Goal: Entertainment & Leisure: Consume media (video, audio)

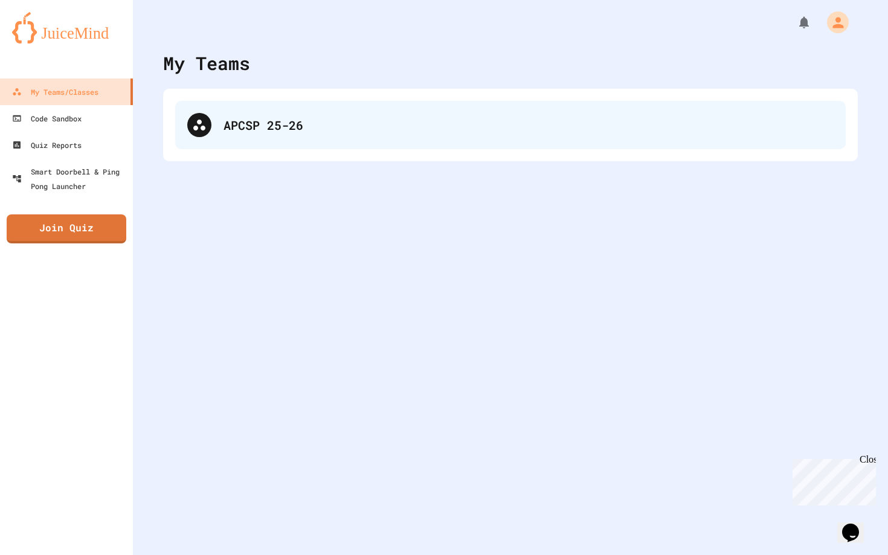
click at [209, 114] on div "APCSP 25-26" at bounding box center [510, 125] width 670 height 48
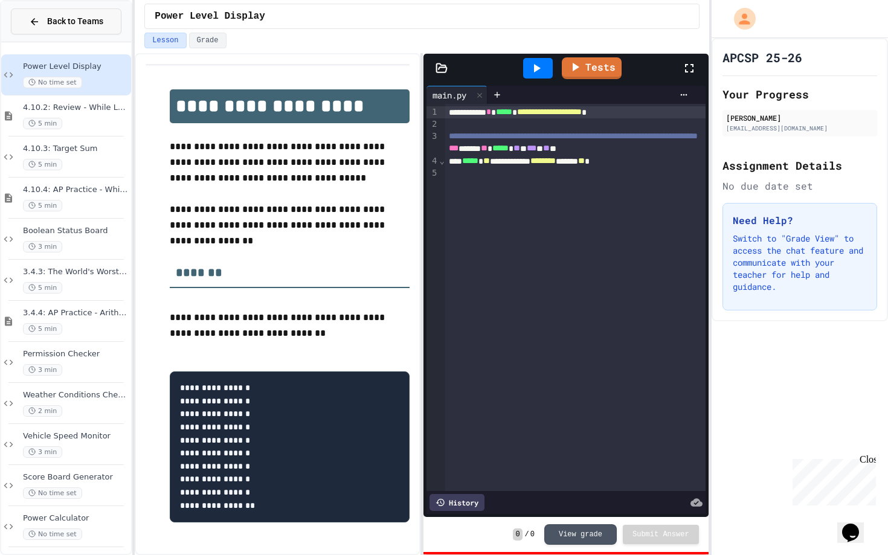
click at [78, 27] on span "Back to Teams" at bounding box center [75, 21] width 56 height 13
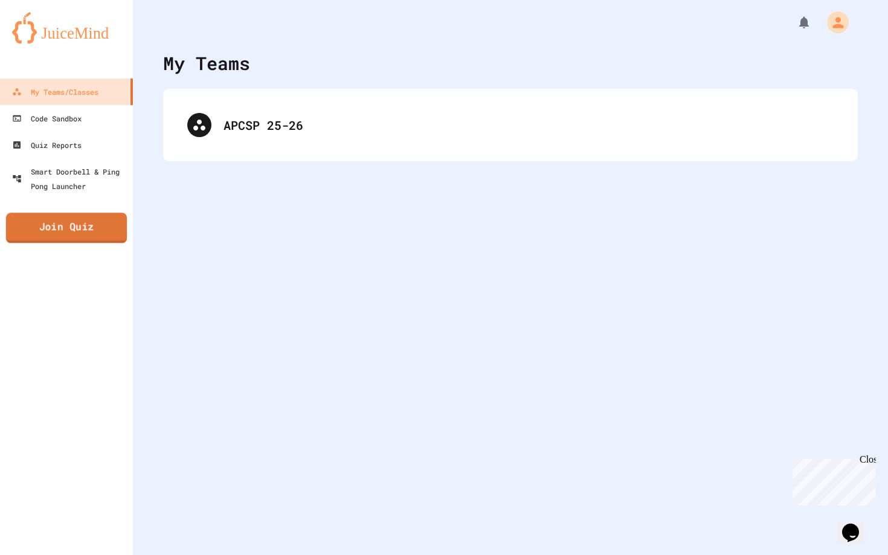
click at [88, 228] on link "Join Quiz" at bounding box center [66, 228] width 121 height 30
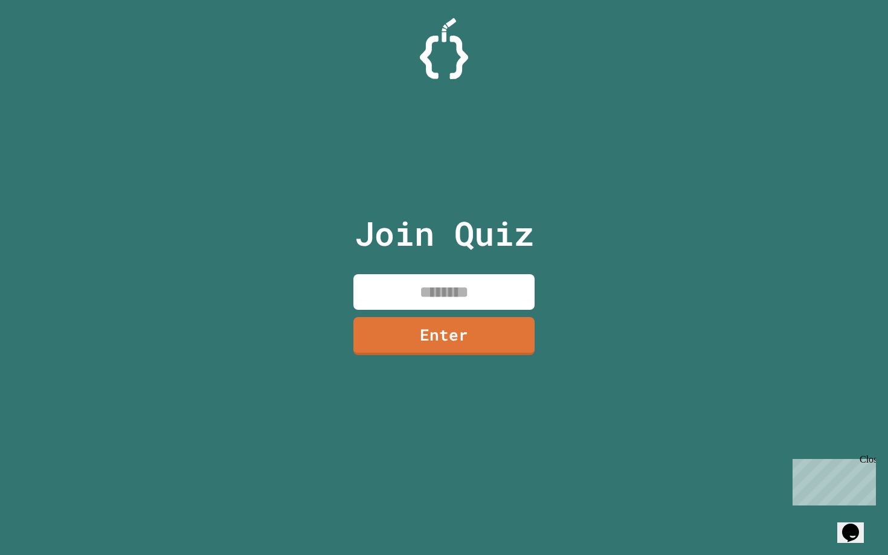
click at [476, 289] on input at bounding box center [443, 292] width 181 height 36
type input "********"
click at [503, 354] on div "Join Quiz ******** Enter" at bounding box center [444, 277] width 204 height 495
click at [493, 329] on link "Enter" at bounding box center [444, 335] width 173 height 40
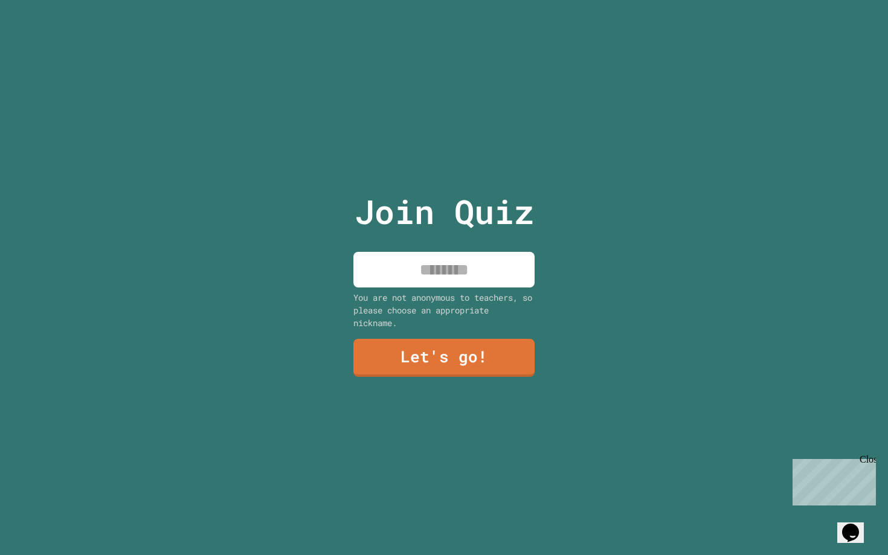
click at [490, 282] on input at bounding box center [443, 270] width 181 height 36
type input "**********"
click at [476, 355] on link "Let's go!" at bounding box center [444, 358] width 182 height 39
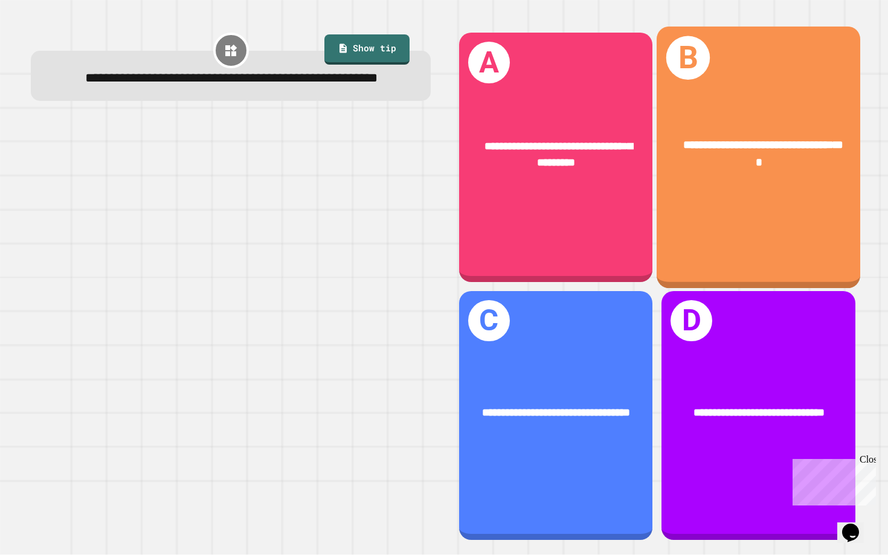
click at [711, 223] on div "**********" at bounding box center [758, 158] width 204 height 262
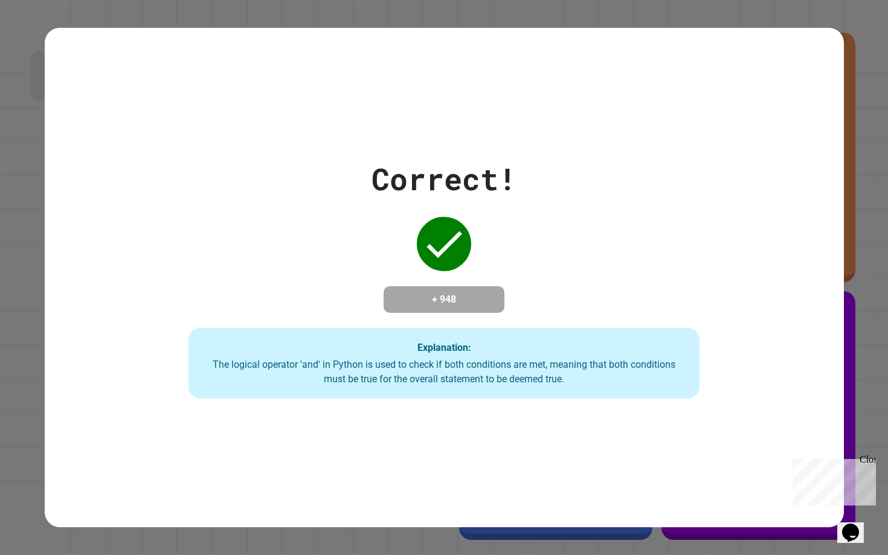
click at [605, 241] on div "Correct! + 948 Explanation: The logical operator 'and' in Python is used to che…" at bounding box center [444, 277] width 730 height 243
click at [286, 336] on div "Explanation: The logical operator 'and' in Python is used to check if both cond…" at bounding box center [443, 363] width 511 height 71
click at [305, 332] on div "Correct! + 948 Explanation: The logical operator 'and' in Python is used to che…" at bounding box center [444, 277] width 730 height 243
click at [304, 406] on div "Correct! + 948 Explanation: The logical operator 'and' in Python is used to che…" at bounding box center [444, 277] width 799 height 499
click at [321, 371] on div "The logical operator 'and' in Python is used to check if both conditions are me…" at bounding box center [444, 372] width 487 height 29
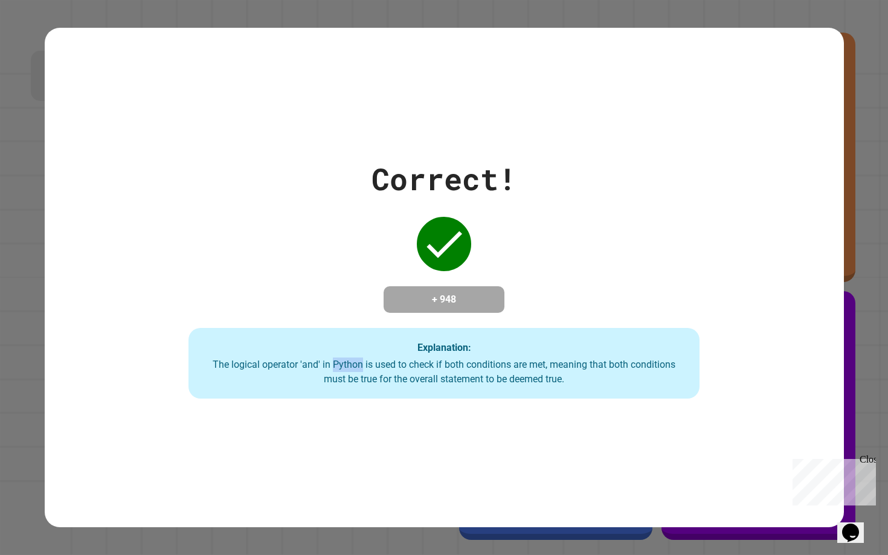
click at [321, 371] on div "The logical operator 'and' in Python is used to check if both conditions are me…" at bounding box center [444, 372] width 487 height 29
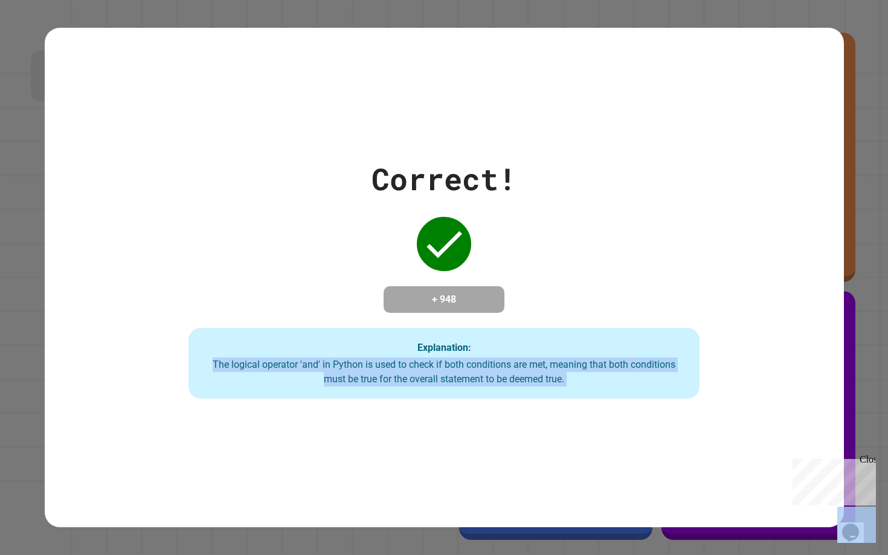
click at [321, 371] on div "The logical operator 'and' in Python is used to check if both conditions are me…" at bounding box center [444, 372] width 487 height 29
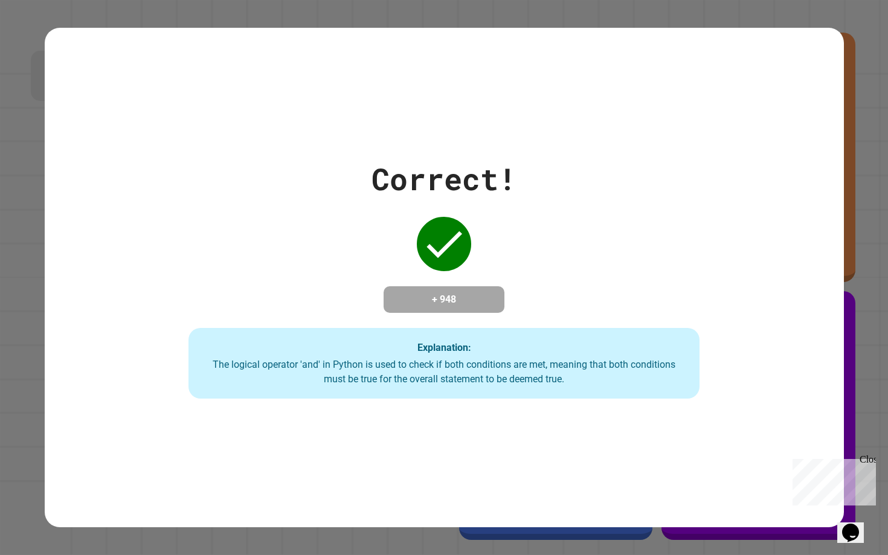
click at [321, 291] on div "Correct! + 948 Explanation: The logical operator 'and' in Python is used to che…" at bounding box center [444, 277] width 730 height 243
click at [318, 245] on div "Correct! + 948 Explanation: The logical operator 'and' in Python is used to che…" at bounding box center [444, 277] width 730 height 243
click at [460, 292] on h4 "+ 948" at bounding box center [444, 299] width 97 height 14
click at [336, 258] on div "Correct! + 948 Explanation: The logical operator 'and' in Python is used to che…" at bounding box center [444, 277] width 730 height 243
click at [333, 255] on div "Correct! + 948 Explanation: The logical operator 'and' in Python is used to che…" at bounding box center [444, 277] width 730 height 243
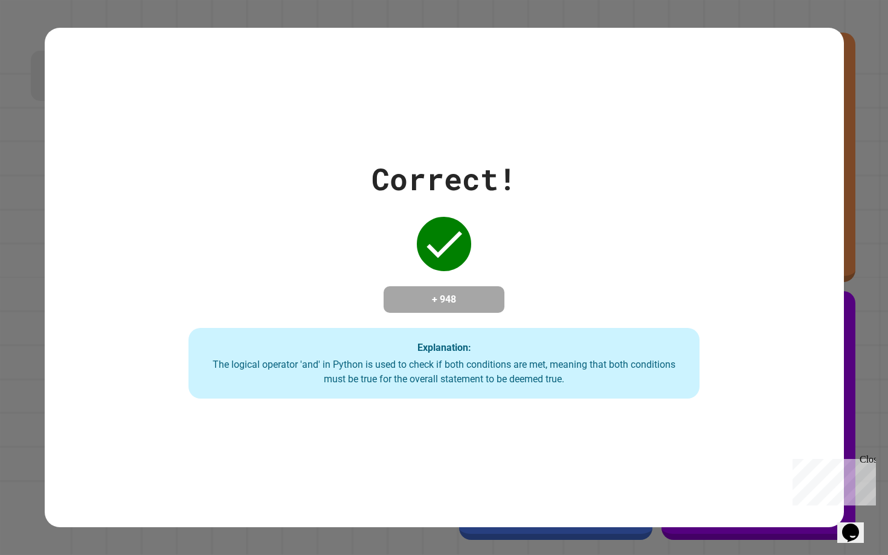
click at [333, 255] on div "Correct! + 948 Explanation: The logical operator 'and' in Python is used to che…" at bounding box center [444, 277] width 730 height 243
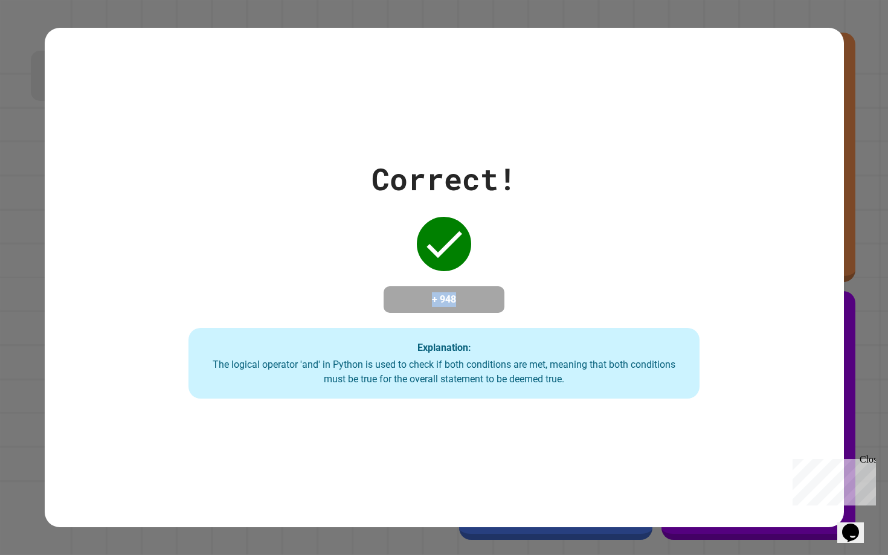
click at [333, 255] on div "Correct! + 948 Explanation: The logical operator 'and' in Python is used to che…" at bounding box center [444, 277] width 730 height 243
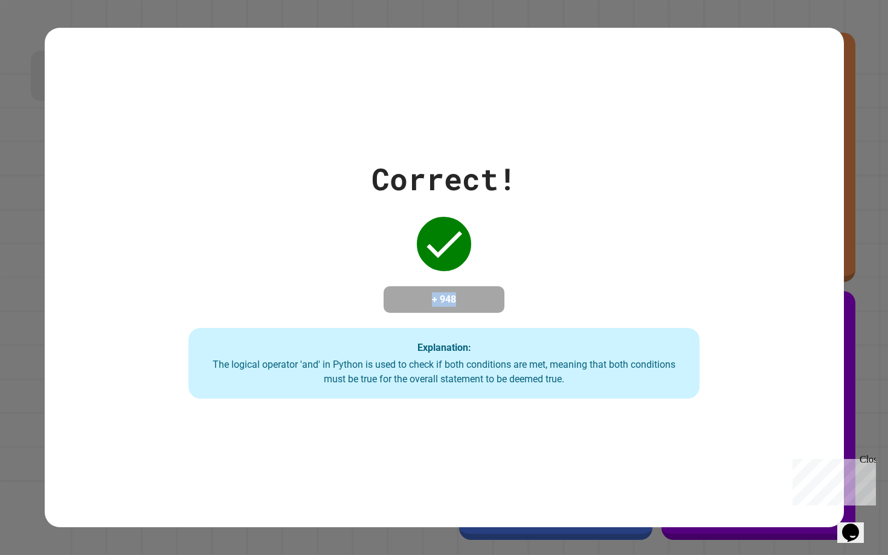
click at [333, 255] on div "Correct! + 948 Explanation: The logical operator 'and' in Python is used to che…" at bounding box center [444, 277] width 730 height 243
click at [423, 255] on icon at bounding box center [444, 244] width 48 height 48
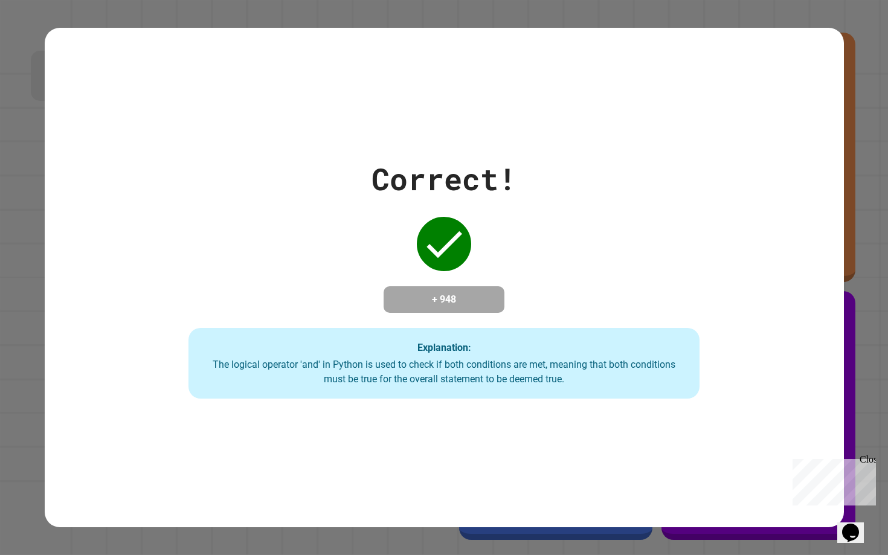
click at [423, 353] on strong "Explanation:" at bounding box center [444, 346] width 54 height 11
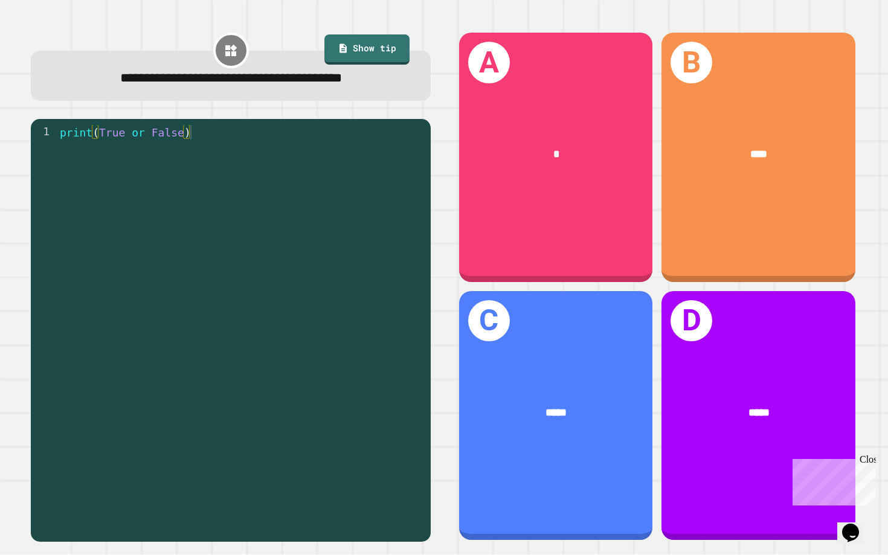
click at [278, 142] on div "print ( True or False )" at bounding box center [240, 335] width 367 height 420
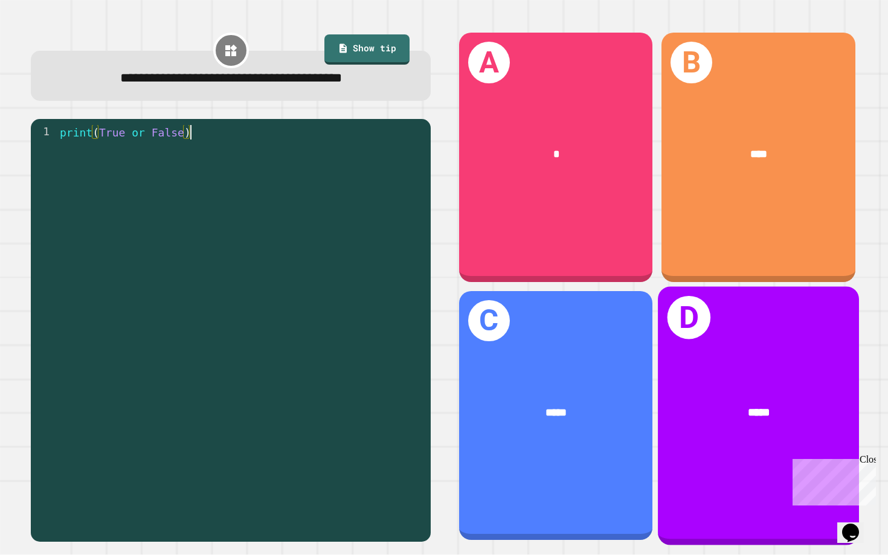
click at [708, 390] on div "*****" at bounding box center [758, 413] width 201 height 62
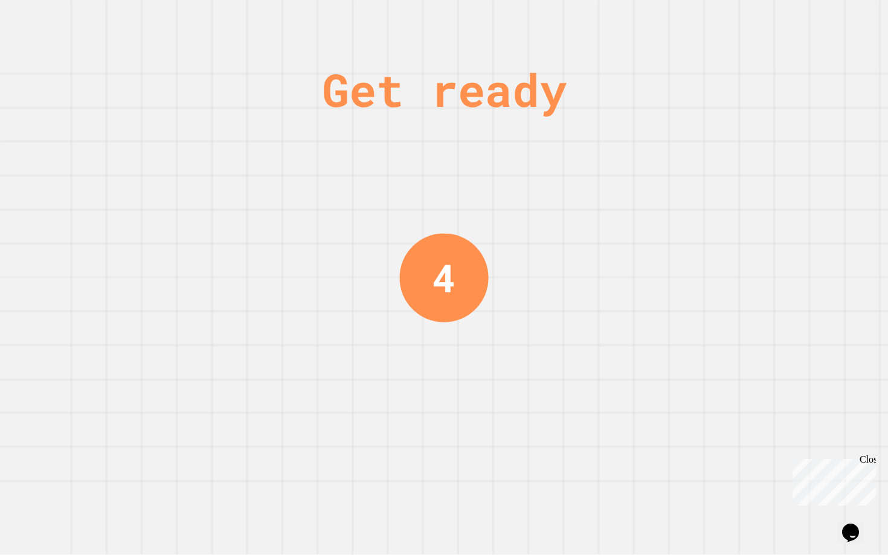
click at [708, 390] on div "Get ready 4" at bounding box center [444, 277] width 888 height 555
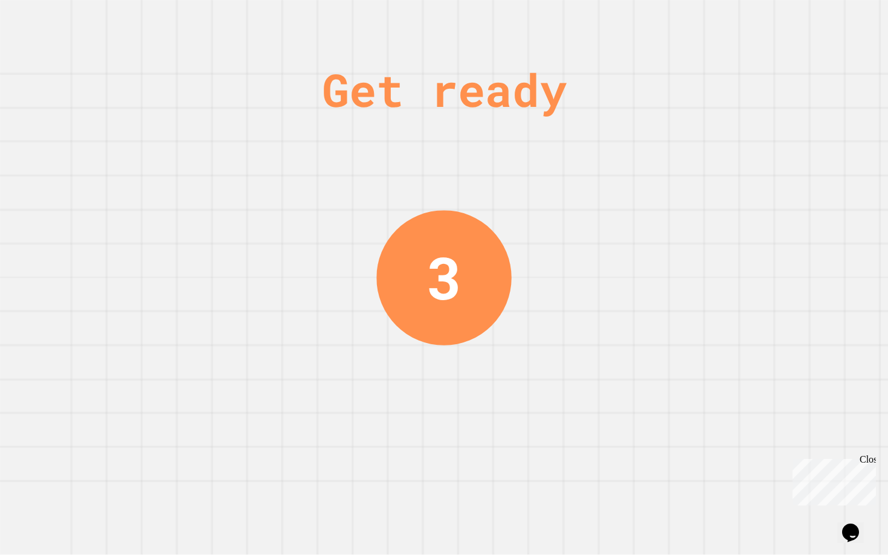
click at [462, 211] on div "Get ready 3" at bounding box center [444, 277] width 91 height 555
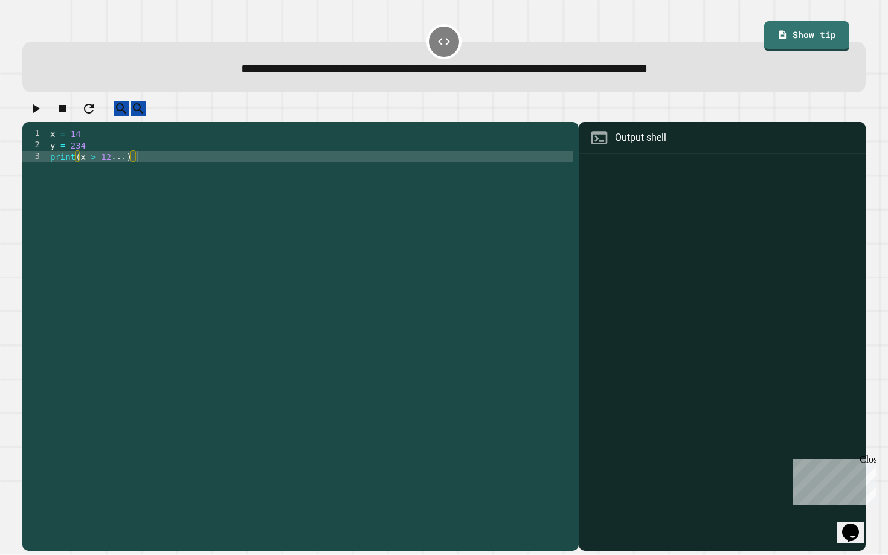
click at [292, 162] on div "x = 14 y = 234 print ( x > 12 ... )" at bounding box center [310, 334] width 525 height 413
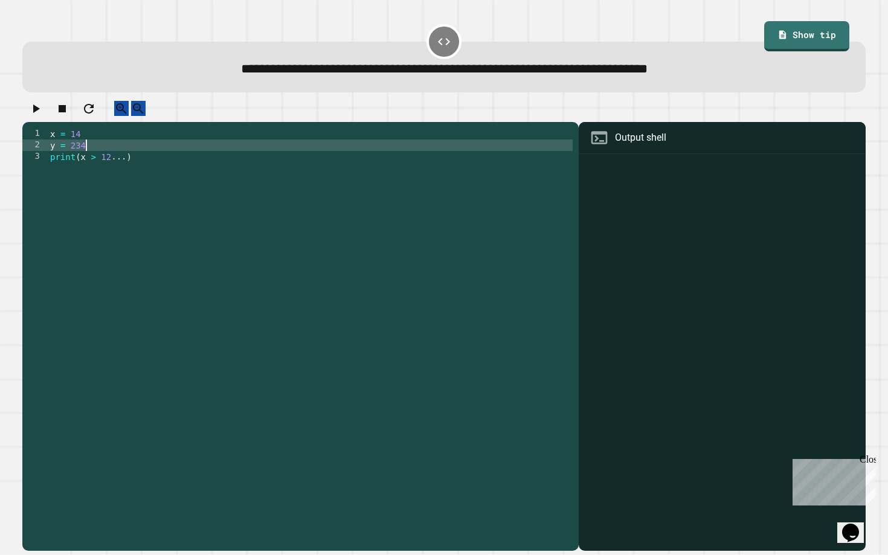
click at [568, 165] on div "x = 14 y = 234 print ( x > 12 ... )" at bounding box center [310, 334] width 525 height 413
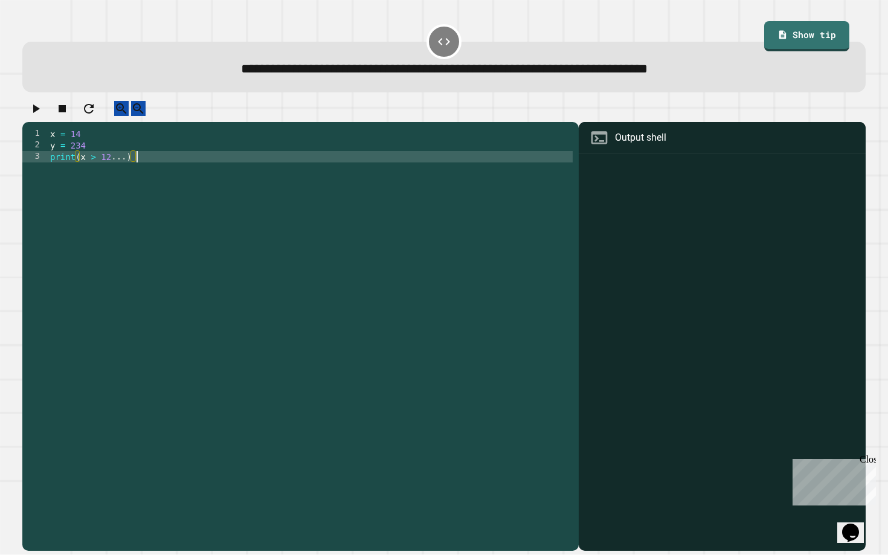
click at [402, 151] on div "x = 14 y = 234 print ( x > 12 ... )" at bounding box center [310, 334] width 525 height 413
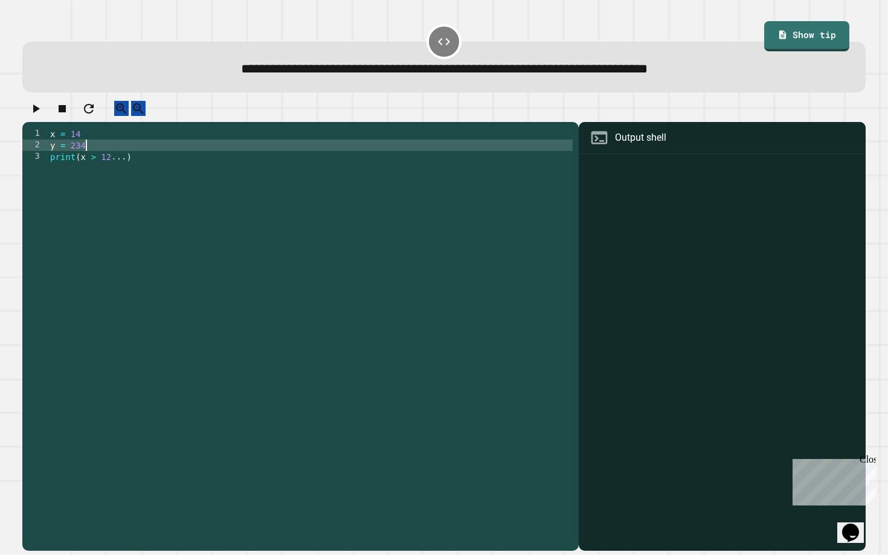
click at [350, 175] on div "x = 14 y = 234 print ( x > 12 ... )" at bounding box center [310, 334] width 525 height 413
click at [260, 156] on div "x = 14 y = 234 print ( x > 12 ... )" at bounding box center [310, 334] width 525 height 413
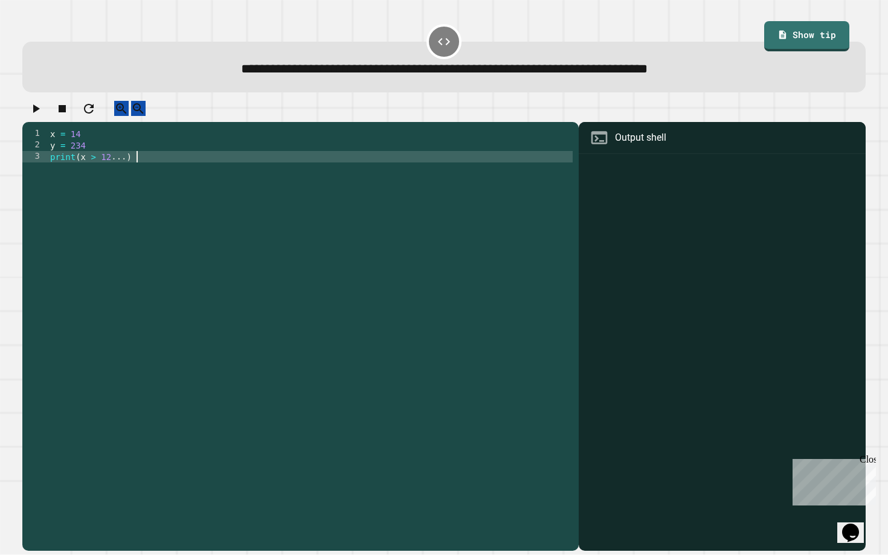
click at [222, 163] on div "x = 14 y = 234 print ( x > 12 ... )" at bounding box center [310, 334] width 525 height 413
click at [130, 168] on div "x = 14 y = 234 print ( x > 12 ... )" at bounding box center [310, 334] width 525 height 413
click at [95, 168] on div "x = 14 y = 234 print ( x > 12 and y )" at bounding box center [310, 334] width 525 height 413
click at [104, 169] on div "x = 14 y = 234 print ( x > 12 and y )" at bounding box center [310, 334] width 525 height 413
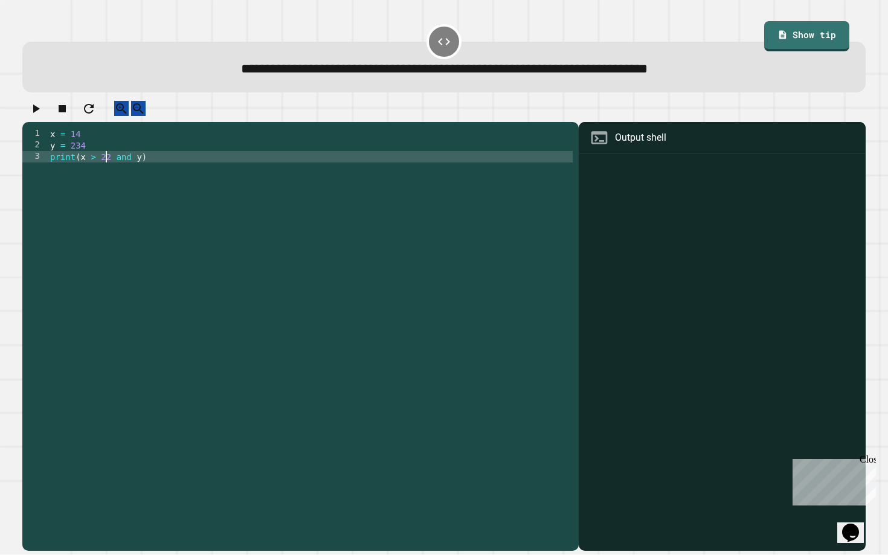
scroll to position [0, 4]
click at [141, 171] on div "x = 14 y = 234 print ( x > 22 and y )" at bounding box center [310, 334] width 525 height 413
click at [231, 202] on div "x = 14 y = 234 print ( x > 22 and y < 12 )" at bounding box center [310, 334] width 525 height 413
click at [312, 168] on div "x = 14 y = 234 print ( x > 22 and y < 12 )" at bounding box center [310, 334] width 525 height 413
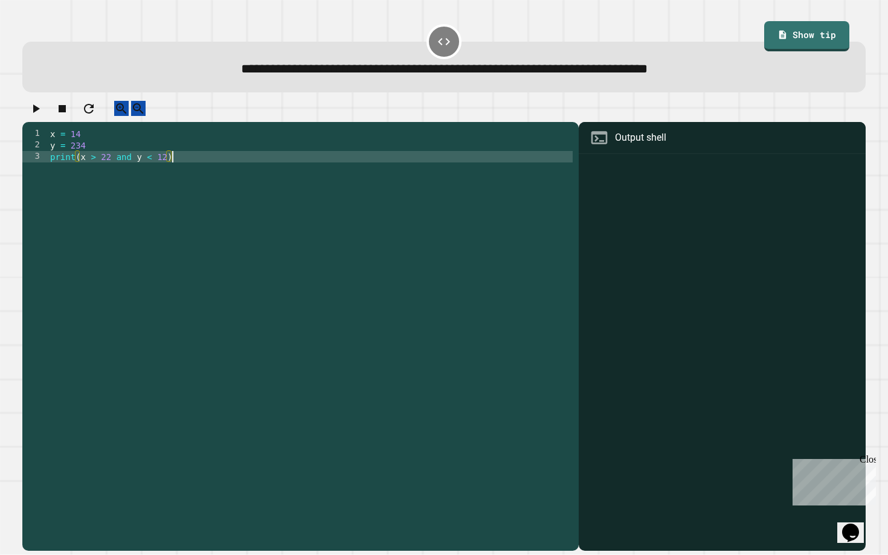
type textarea "**********"
click at [40, 113] on icon "button" at bounding box center [36, 108] width 7 height 8
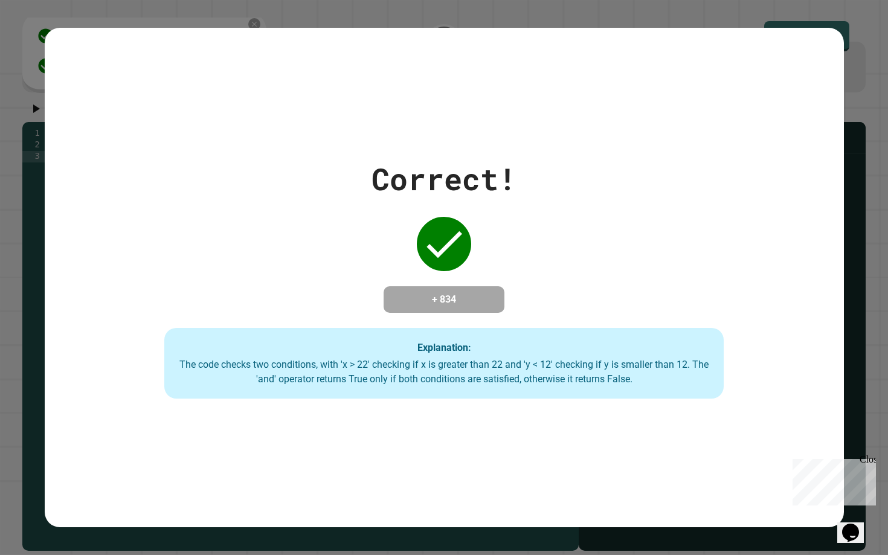
click at [383, 309] on div "Correct! + 834 Explanation: The code checks two conditions, with 'x > 22' check…" at bounding box center [444, 277] width 799 height 243
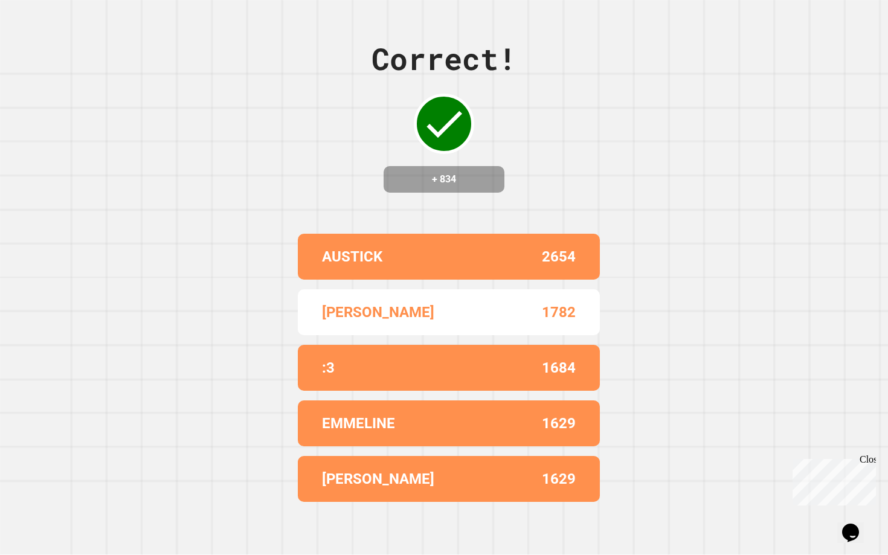
click at [383, 309] on p "[PERSON_NAME]" at bounding box center [378, 312] width 112 height 22
click at [507, 215] on div "Correct! + 834 AUSTICK 2654 [PERSON_NAME] 1782 :3 1684 EMMELINE 1629 [PERSON_NA…" at bounding box center [444, 277] width 888 height 555
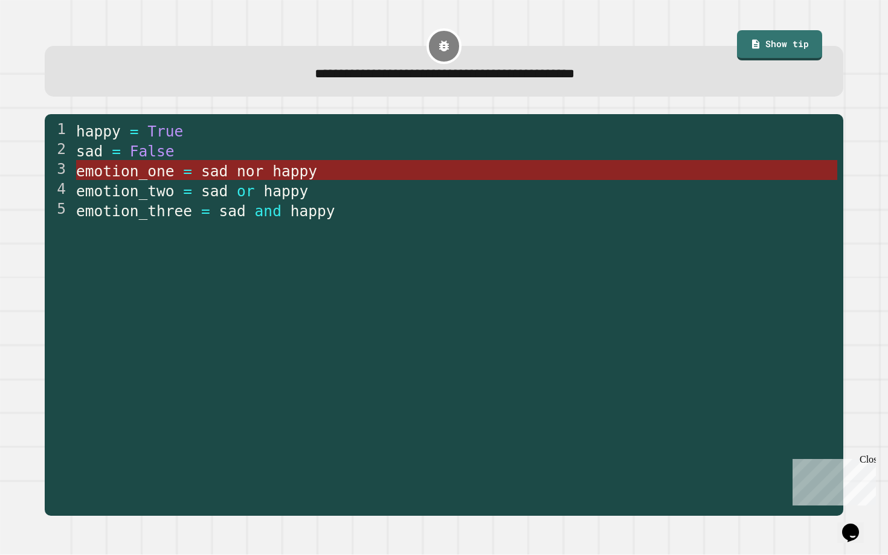
click at [299, 170] on span "happy" at bounding box center [294, 171] width 45 height 18
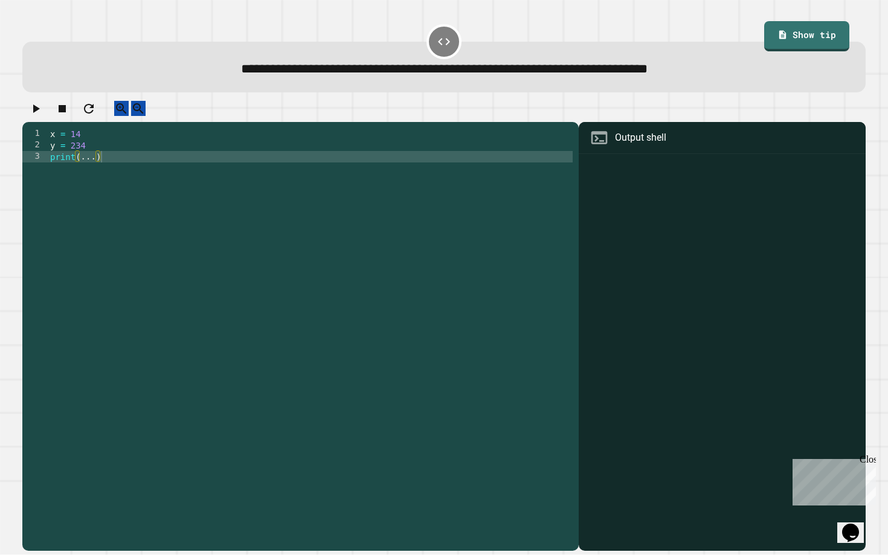
click at [283, 171] on div "x = 14 y = 234 print ( ... )" at bounding box center [310, 334] width 525 height 413
type textarea "**********"
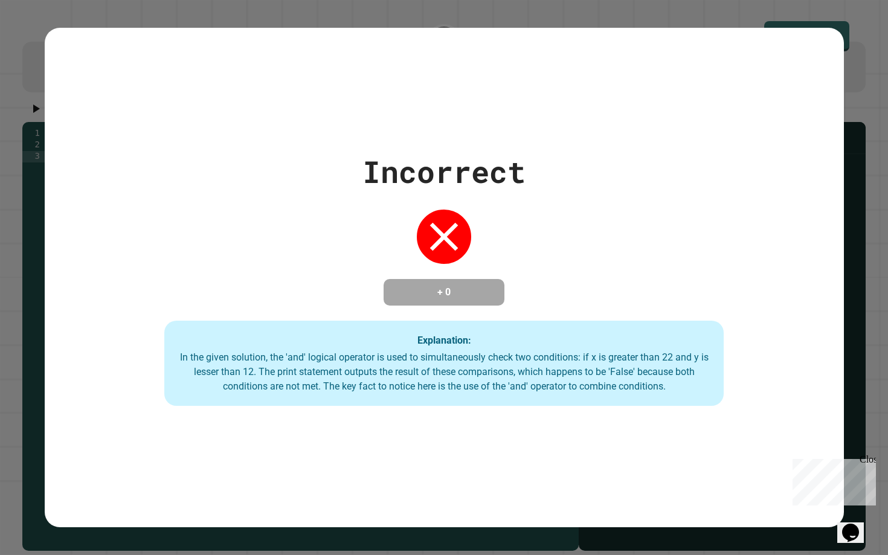
scroll to position [0, 5]
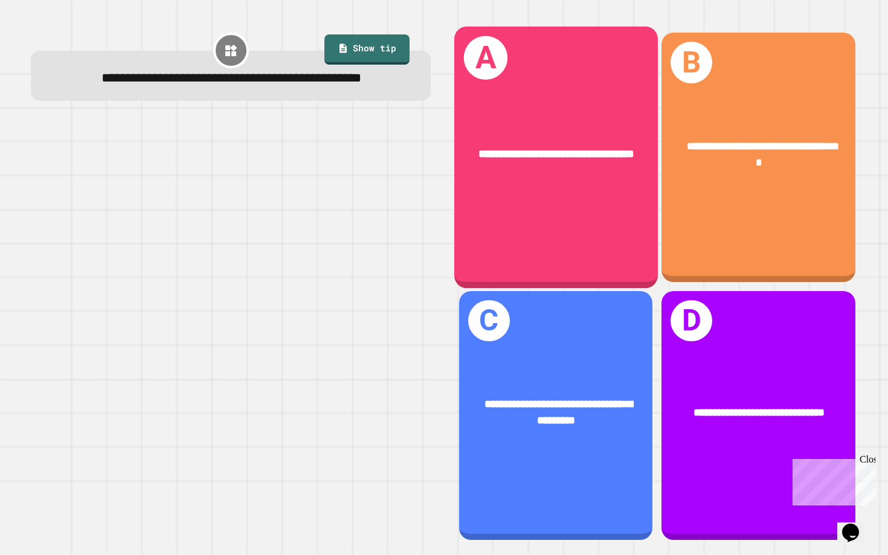
click at [620, 214] on div "**********" at bounding box center [556, 158] width 204 height 262
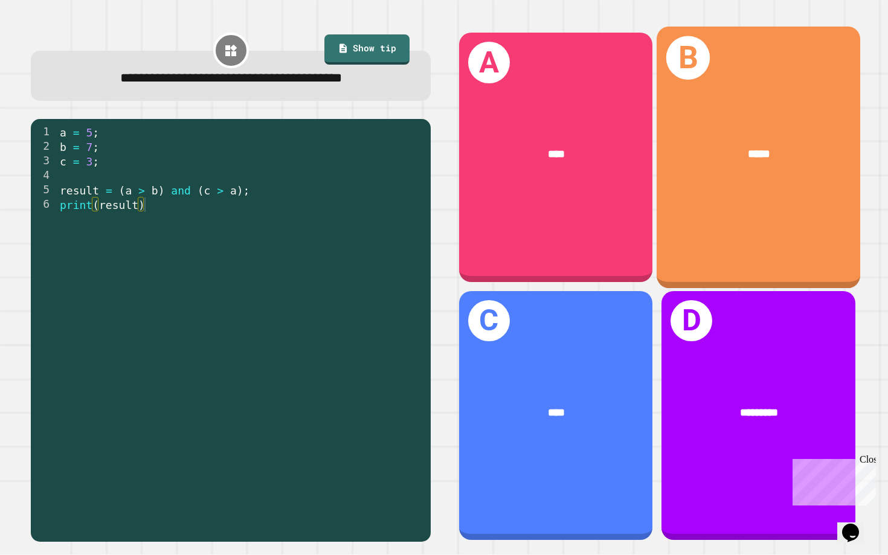
click at [752, 165] on div "*****" at bounding box center [758, 154] width 204 height 63
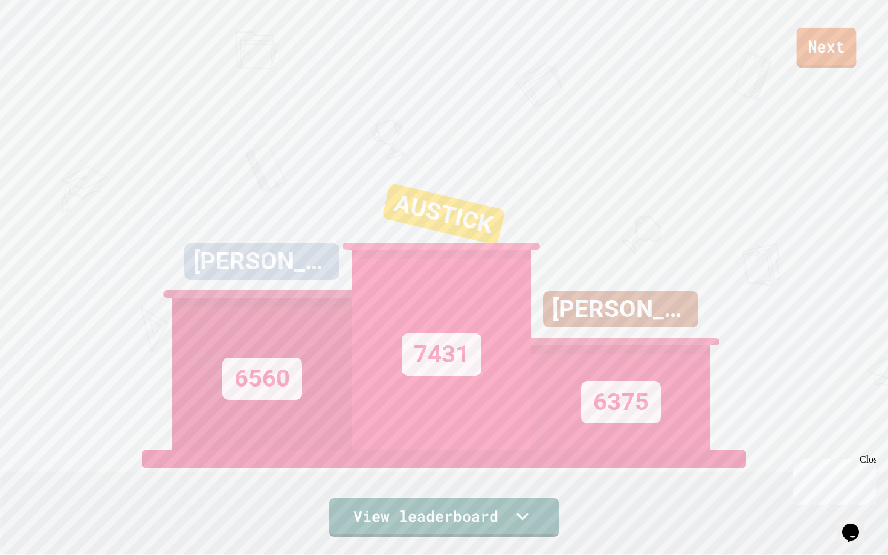
click at [801, 60] on link "Next" at bounding box center [827, 48] width 60 height 40
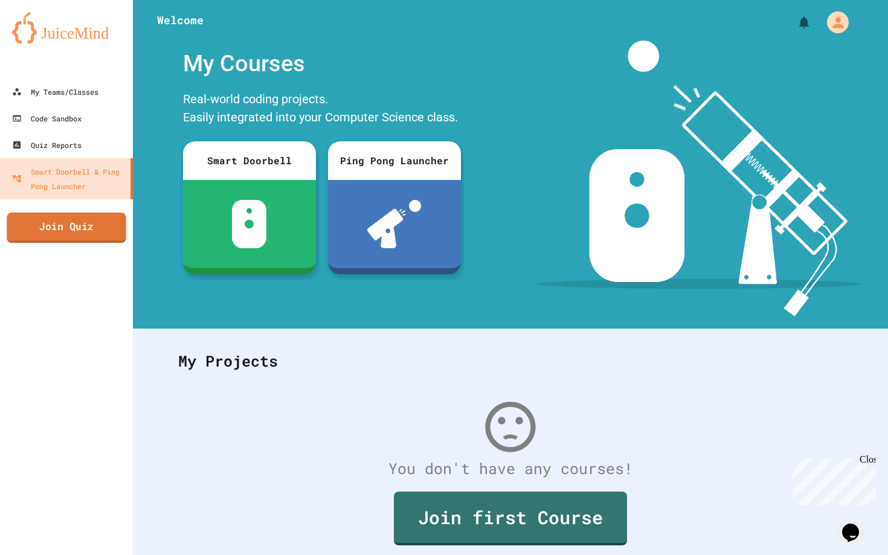
click at [67, 222] on link "Join Quiz" at bounding box center [67, 228] width 120 height 30
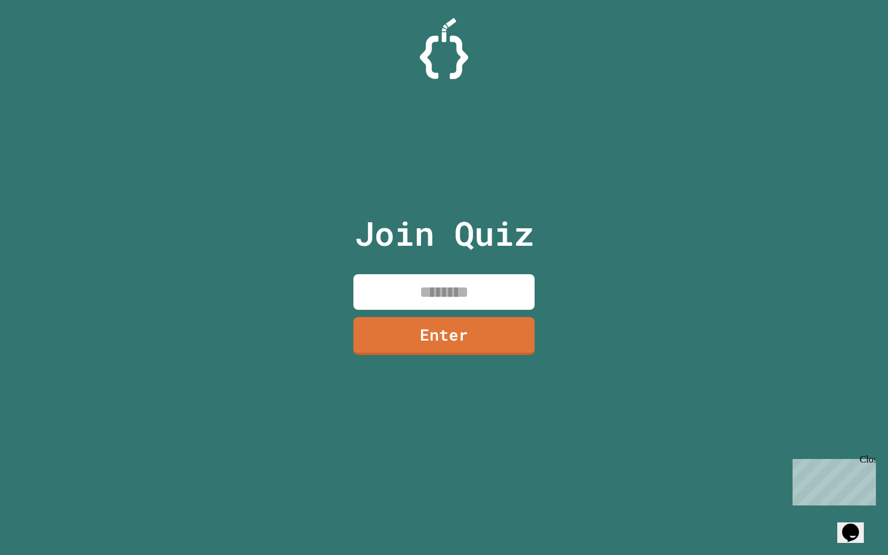
click at [438, 286] on input at bounding box center [443, 292] width 181 height 36
type input "********"
click at [465, 332] on link "Enter" at bounding box center [444, 335] width 172 height 40
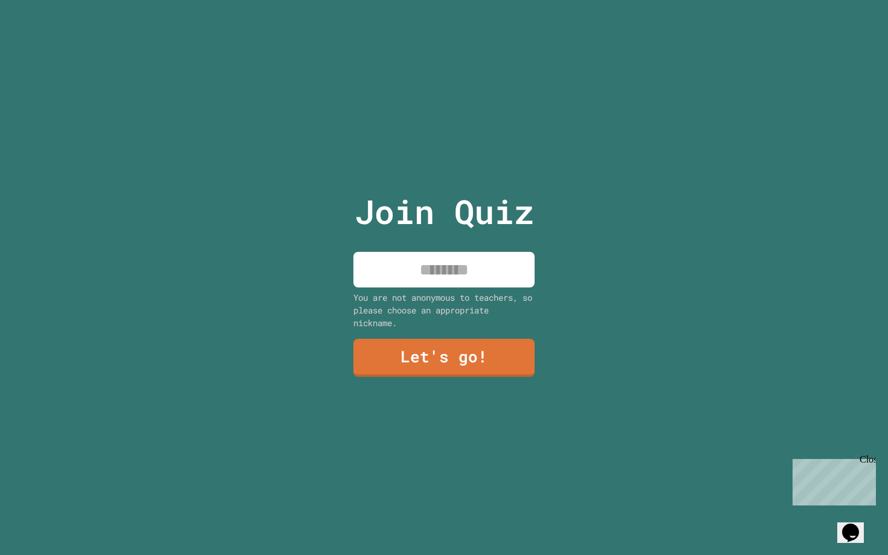
click at [454, 272] on input at bounding box center [443, 270] width 181 height 36
type input "***"
click at [478, 353] on link "Let's go!" at bounding box center [443, 358] width 181 height 38
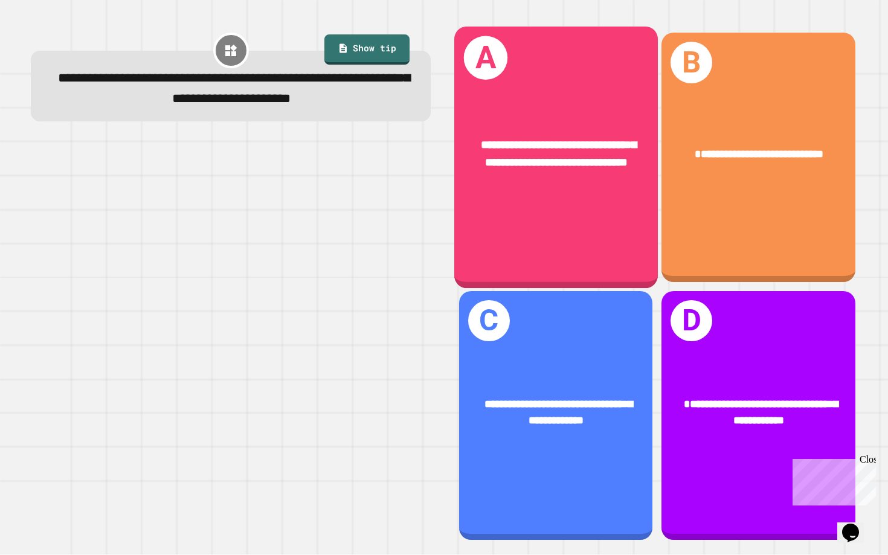
click at [595, 251] on div "**********" at bounding box center [556, 158] width 204 height 262
